Goal: Transaction & Acquisition: Subscribe to service/newsletter

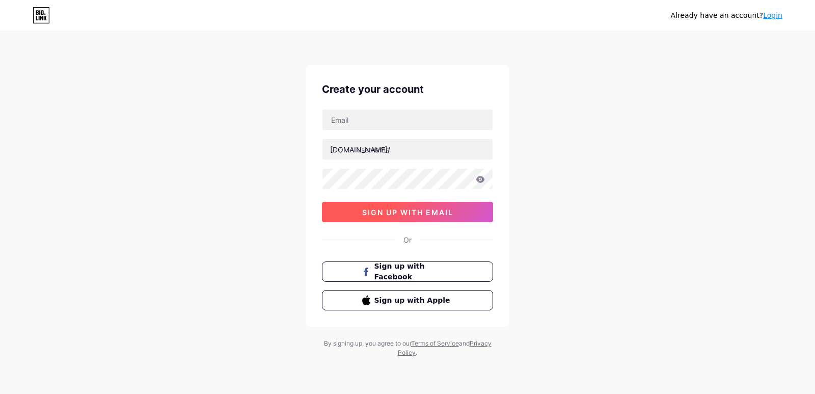
click at [436, 210] on span "sign up with email" at bounding box center [407, 212] width 91 height 9
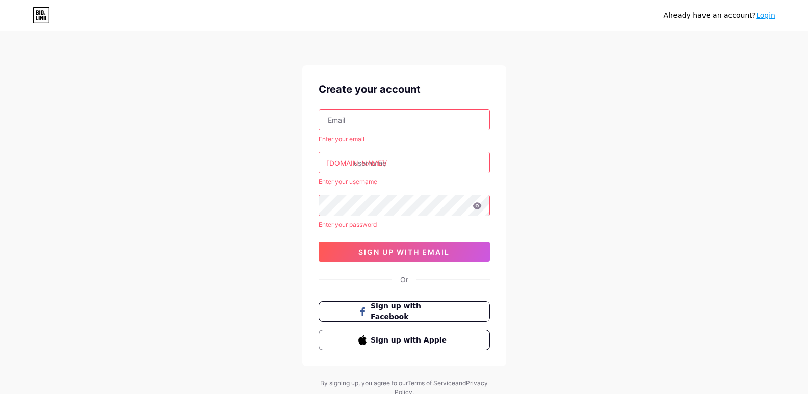
click at [411, 122] on input "text" at bounding box center [404, 120] width 170 height 20
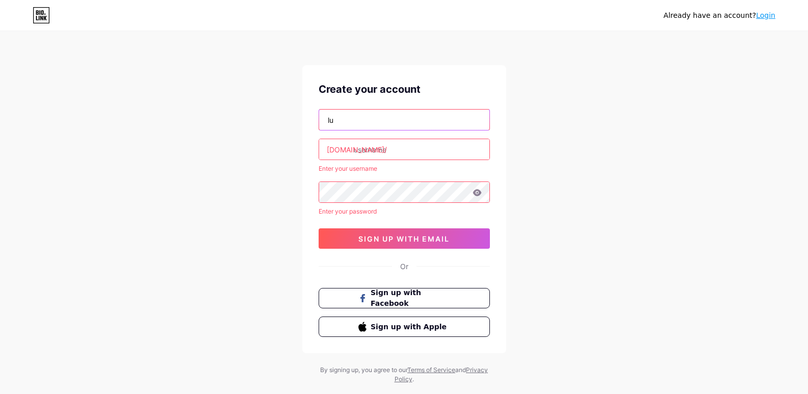
type input "l"
type input "[EMAIL_ADDRESS][DOMAIN_NAME]"
click at [413, 143] on input "text" at bounding box center [404, 149] width 170 height 20
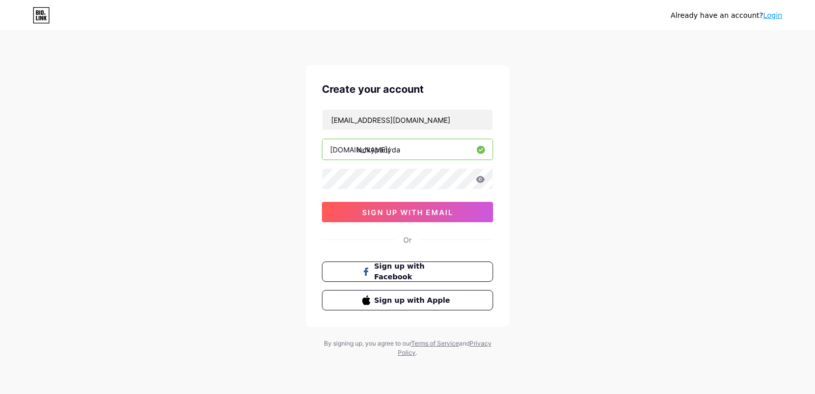
type input "luckypanyda"
click at [479, 177] on icon at bounding box center [480, 179] width 9 height 7
click at [469, 206] on button "sign up with email" at bounding box center [407, 212] width 171 height 20
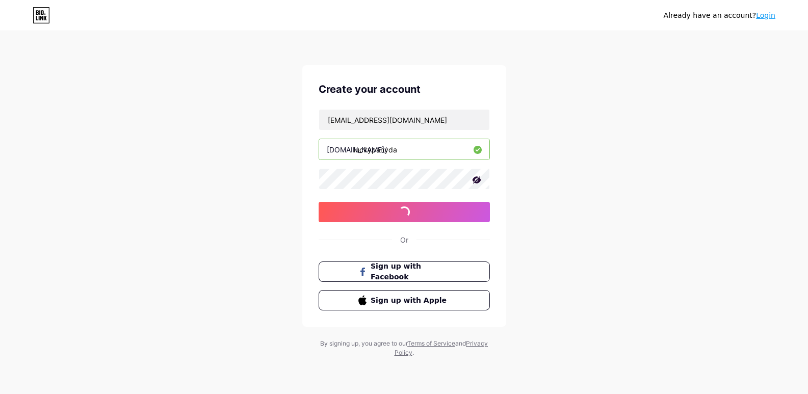
click at [482, 183] on div at bounding box center [403, 178] width 171 height 21
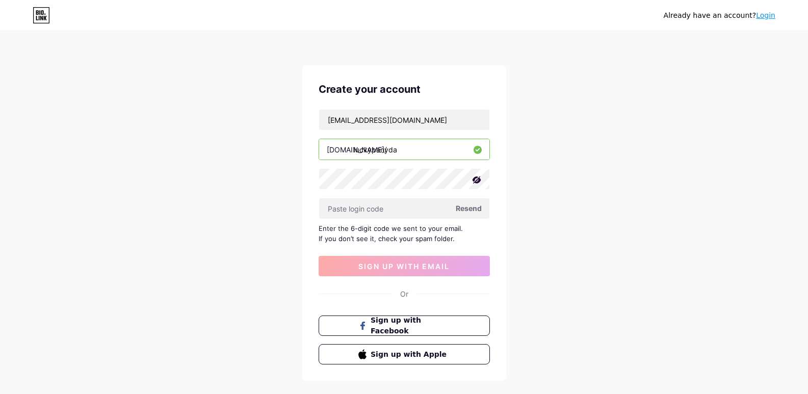
click at [475, 181] on icon at bounding box center [476, 179] width 9 height 7
click at [466, 209] on span "Resend" at bounding box center [469, 208] width 26 height 11
